Goal: Task Accomplishment & Management: Manage account settings

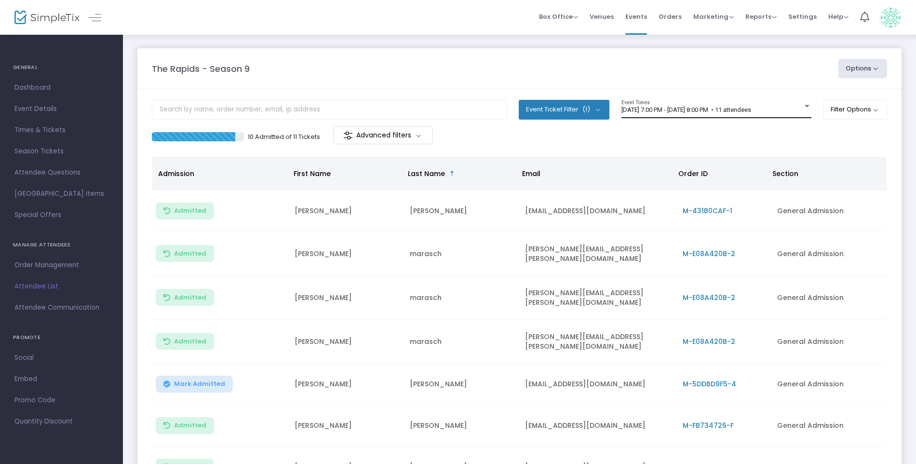
click at [672, 106] on div "7/16/2025 @ 7:00 PM - 7/16/2025 @ 8:00 PM • 11 attendees Event Times" at bounding box center [717, 109] width 190 height 18
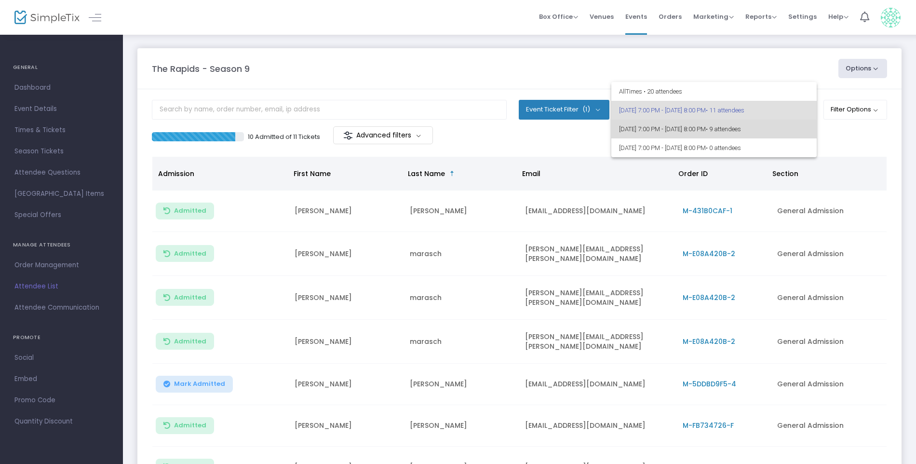
click at [666, 133] on span "8/20/2025 @ 7:00 PM - 8/20/2025 @ 8:00 PM • 9 attendees" at bounding box center [714, 129] width 190 height 19
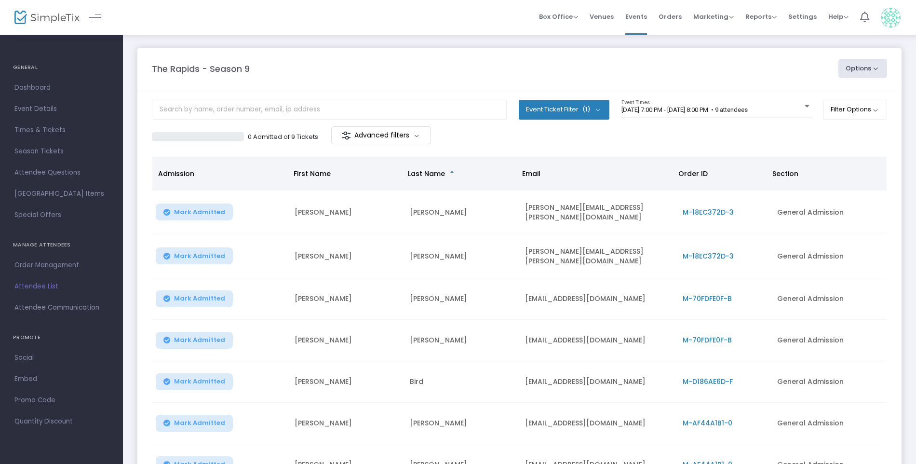
click at [632, 60] on div "The Rapids - Season 9 Options Export List Print Name Tags Export to Mailchimp S…" at bounding box center [519, 68] width 745 height 19
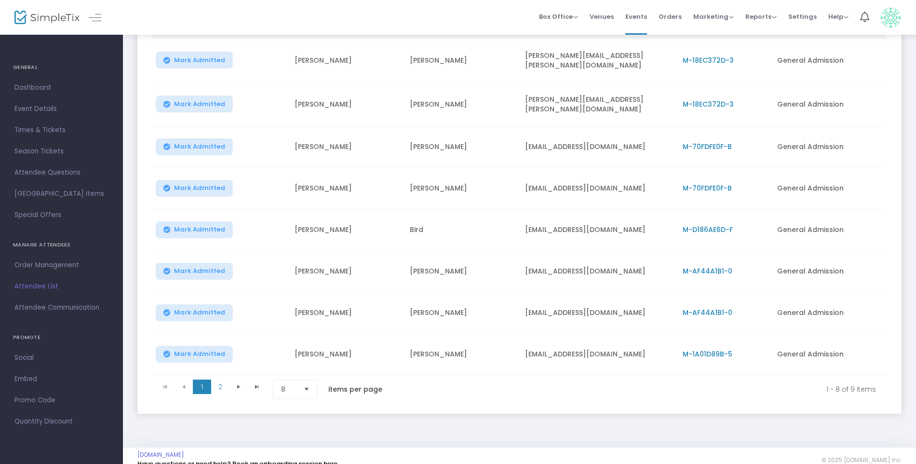
scroll to position [156, 0]
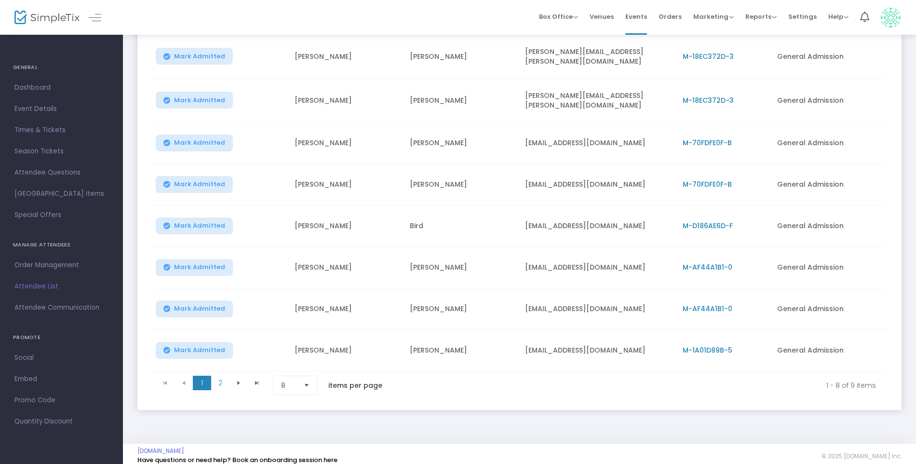
click at [305, 379] on span "Select" at bounding box center [307, 386] width 16 height 16
click at [293, 364] on li "100" at bounding box center [296, 360] width 46 height 19
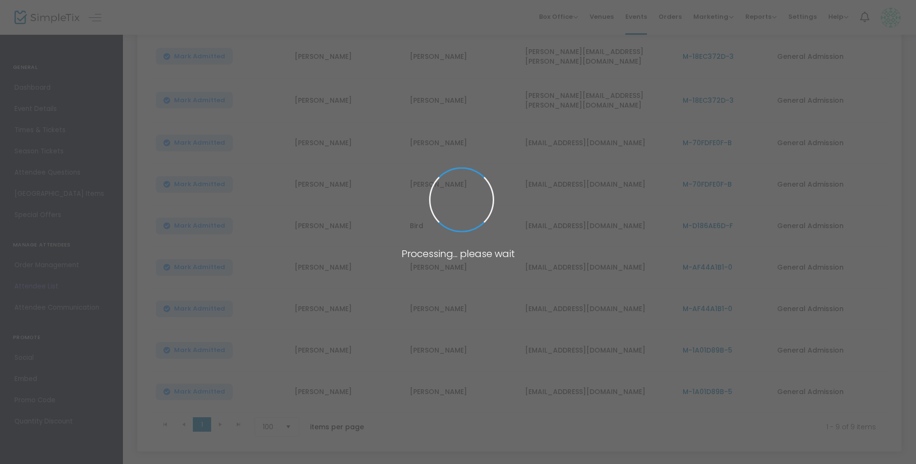
click at [403, 399] on span at bounding box center [458, 232] width 916 height 464
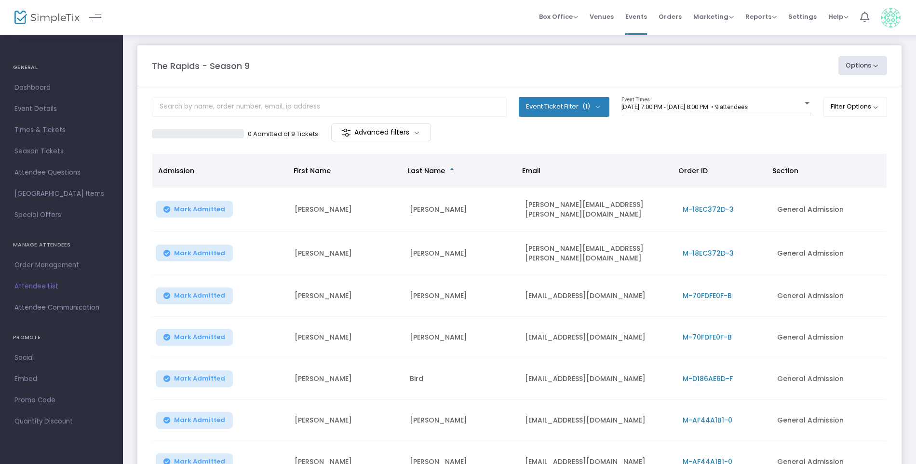
scroll to position [0, 0]
